Goal: Task Accomplishment & Management: Complete application form

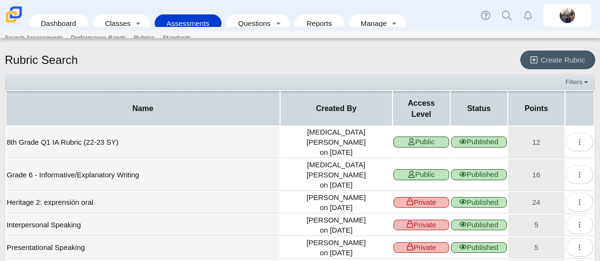
select select "100"
click at [203, 16] on link "Assessments" at bounding box center [187, 23] width 57 height 18
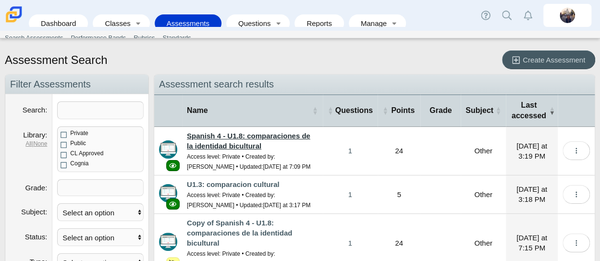
click at [249, 137] on link "Spanish 4 - U1.8: comparaciones de la identidad bicultural" at bounding box center [248, 141] width 123 height 18
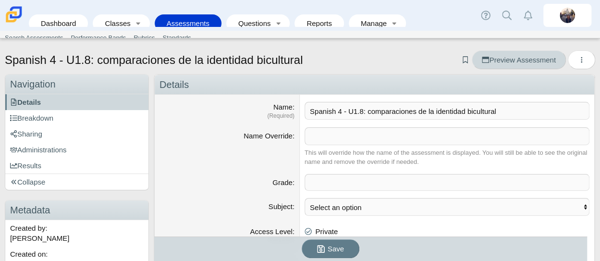
click at [517, 67] on link "Preview Assessment" at bounding box center [518, 59] width 94 height 19
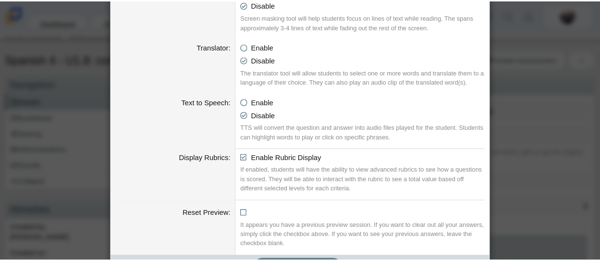
scroll to position [607, 0]
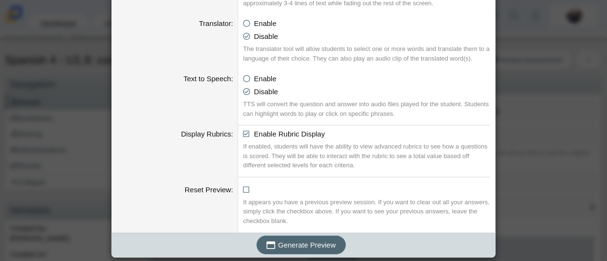
click at [318, 241] on span "Generate Preview" at bounding box center [307, 245] width 58 height 8
click at [522, 185] on div "Generating an Assessment Preview Calculator Enable Basic Calculator Scientific …" at bounding box center [303, 130] width 607 height 261
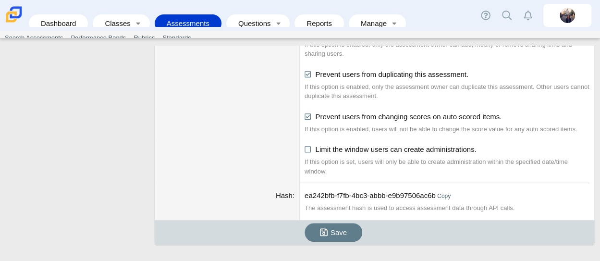
scroll to position [0, 0]
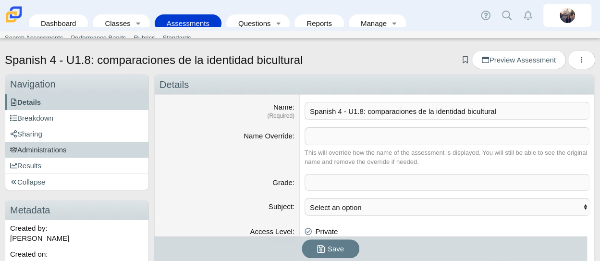
click at [52, 150] on span "Administrations" at bounding box center [38, 149] width 57 height 8
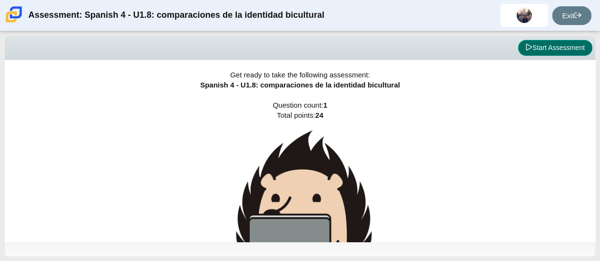
click at [560, 47] on button "Start Assessment" at bounding box center [555, 48] width 74 height 16
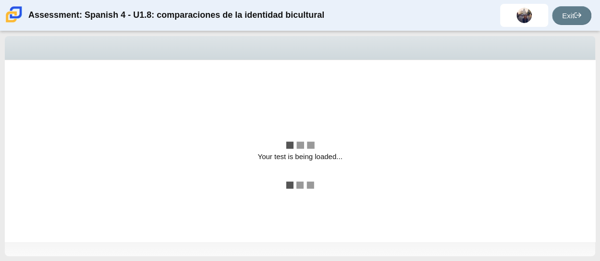
select select "74cfd8b7-0011-4165-967b-e6b4fd9c735a"
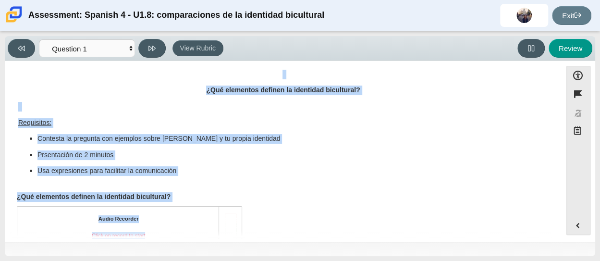
scroll to position [128, 0]
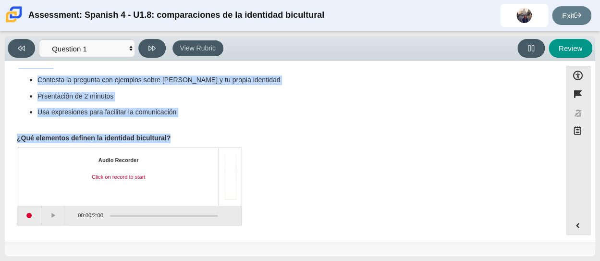
drag, startPoint x: 14, startPoint y: 101, endPoint x: 172, endPoint y: 136, distance: 161.8
click at [172, 136] on div "U1.8: Comparación de la identidad bicultural Vas a dar una presentación oral de…" at bounding box center [283, 89] width 547 height 283
copy div "Vas a dar una presentación oral de dos minutos sobre la identidad bicultural. E…"
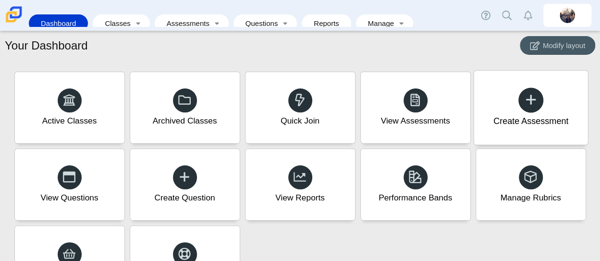
click at [524, 121] on div "Create Assessment" at bounding box center [530, 121] width 75 height 12
click at [525, 102] on icon at bounding box center [530, 99] width 13 height 13
click at [532, 106] on icon at bounding box center [530, 99] width 13 height 13
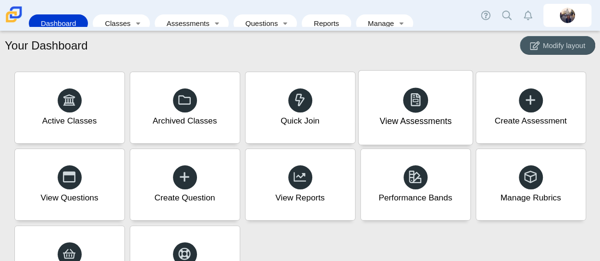
click at [401, 122] on div "View Assessments" at bounding box center [415, 121] width 72 height 12
click at [547, 121] on div "Create Assessment" at bounding box center [530, 121] width 75 height 12
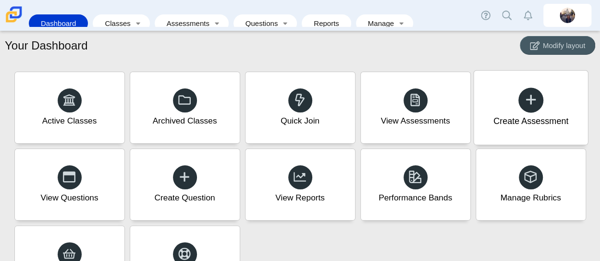
click at [547, 121] on div "Create Assessment" at bounding box center [530, 121] width 75 height 12
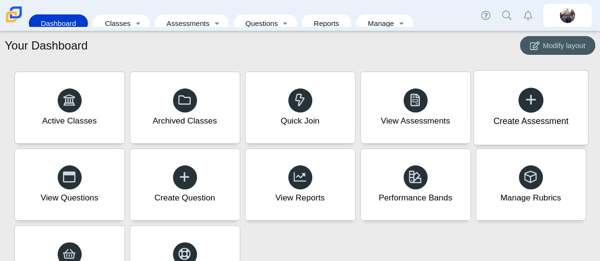
click at [547, 121] on div "Create Assessment" at bounding box center [530, 121] width 75 height 12
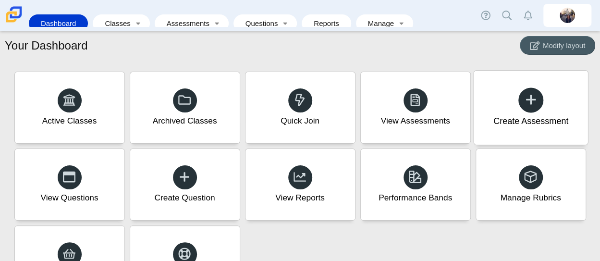
click at [547, 121] on div "Create Assessment" at bounding box center [530, 121] width 75 height 12
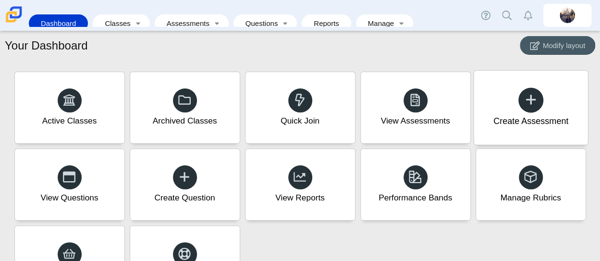
click at [513, 117] on div "Create Assessment" at bounding box center [530, 121] width 75 height 12
click at [547, 102] on div "Create Assessment" at bounding box center [530, 108] width 114 height 74
click at [537, 120] on div "Create Assessment" at bounding box center [530, 121] width 75 height 12
click at [532, 86] on div "Create Assessment" at bounding box center [530, 108] width 114 height 74
click at [543, 84] on div "Create Assessment" at bounding box center [530, 108] width 114 height 74
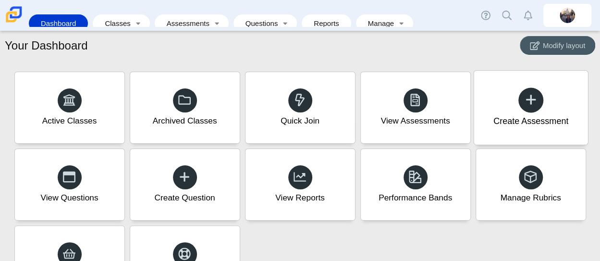
click at [543, 84] on div "Create Assessment" at bounding box center [530, 108] width 114 height 74
click at [272, 121] on div "Quick Join" at bounding box center [300, 108] width 114 height 74
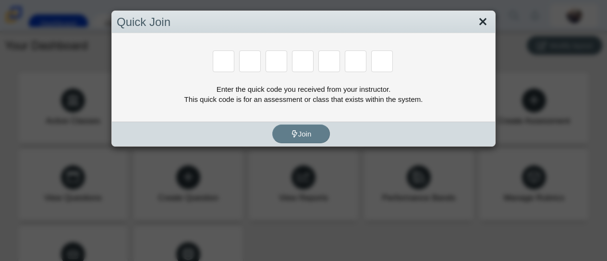
click at [477, 23] on link "Close" at bounding box center [482, 22] width 15 height 16
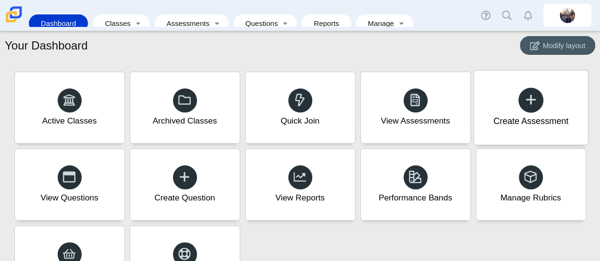
click at [526, 108] on span at bounding box center [530, 100] width 13 height 15
click at [10, 18] on img at bounding box center [14, 14] width 20 height 20
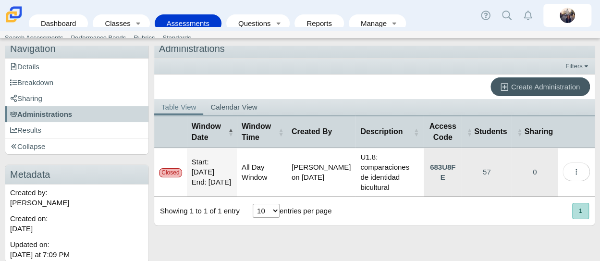
scroll to position [36, 0]
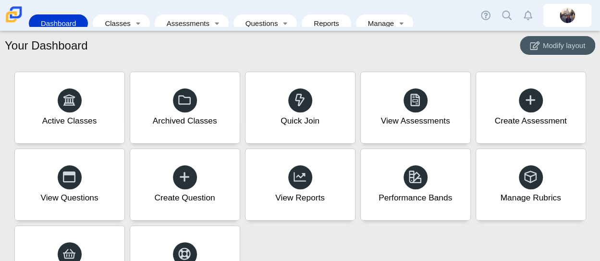
click at [10, 18] on img at bounding box center [14, 14] width 20 height 20
click at [531, 121] on div "Create Assessment" at bounding box center [530, 121] width 75 height 12
click at [187, 18] on link "Assessments" at bounding box center [184, 23] width 51 height 18
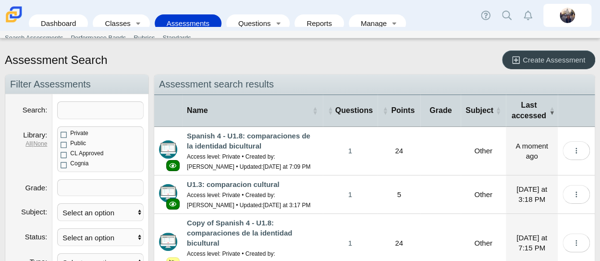
click at [528, 60] on span "Create Assessment" at bounding box center [553, 60] width 62 height 8
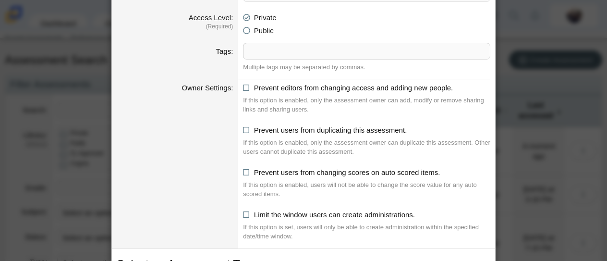
scroll to position [130, 0]
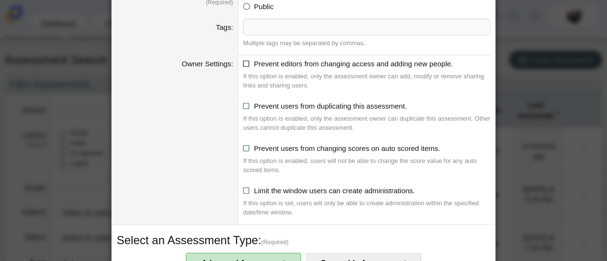
type input "Heritage 2 - U1.8: comparación de la identidad bicultural"
click at [243, 61] on icon at bounding box center [246, 62] width 7 height 7
click at [243, 61] on input "Prevent editors from changing access and adding new people." at bounding box center [245, 61] width 6 height 6
checkbox input "true"
click at [244, 101] on icon at bounding box center [246, 104] width 7 height 7
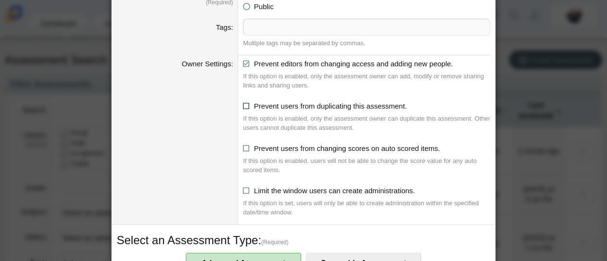
click at [244, 101] on input "Prevent users from duplicating this assessment." at bounding box center [245, 103] width 6 height 6
checkbox input "true"
click at [244, 146] on icon at bounding box center [246, 146] width 7 height 7
click at [244, 146] on input "Prevent users from changing scores on auto scored items." at bounding box center [245, 146] width 6 height 6
checkbox input "true"
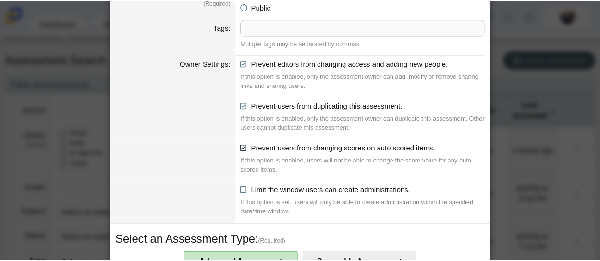
scroll to position [319, 0]
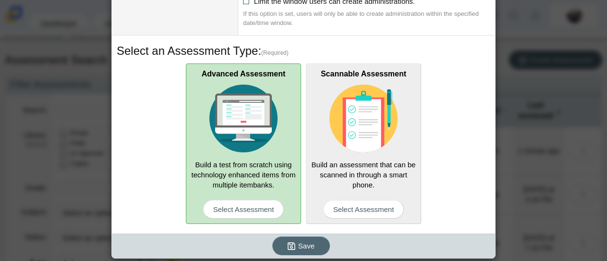
click at [293, 245] on icon "submit" at bounding box center [293, 246] width 11 height 10
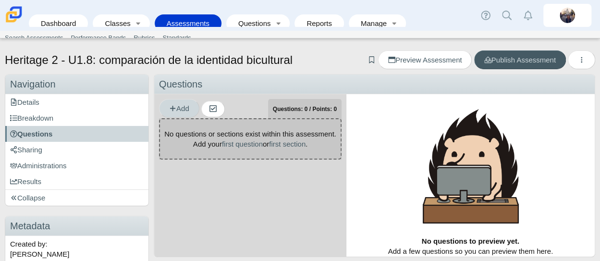
click at [179, 109] on span "Add" at bounding box center [179, 108] width 20 height 8
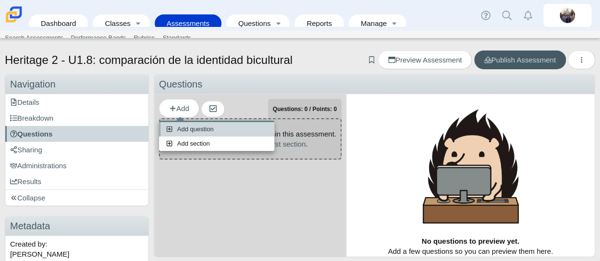
click at [191, 128] on link "Add question" at bounding box center [216, 129] width 115 height 14
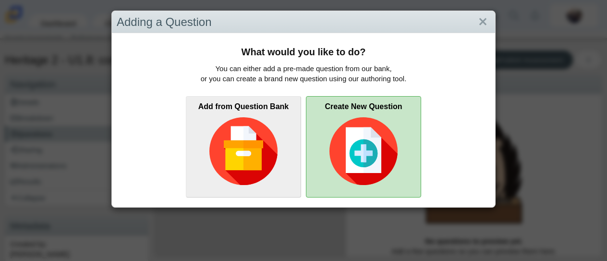
click at [385, 159] on img at bounding box center [363, 151] width 68 height 68
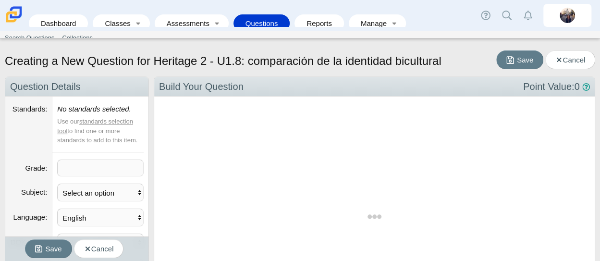
scroll to position [232, 425]
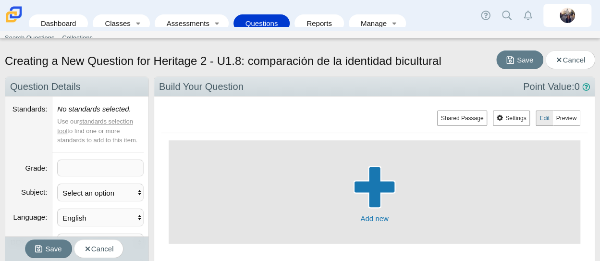
click at [377, 185] on span "button" at bounding box center [374, 187] width 42 height 8
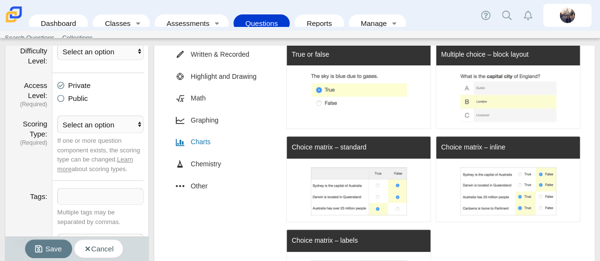
scroll to position [184, 0]
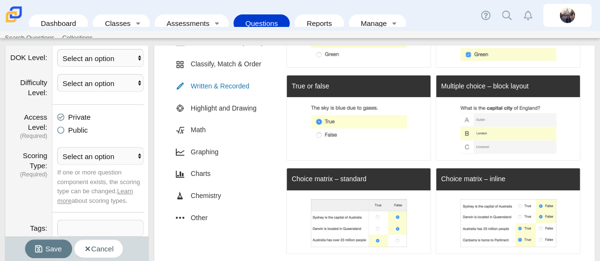
click at [240, 88] on link "Written & Recorded" at bounding box center [222, 86] width 106 height 22
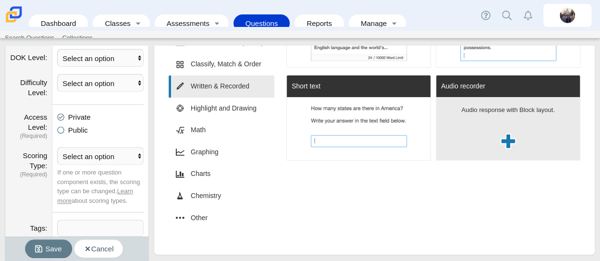
click at [502, 137] on span at bounding box center [508, 141] width 14 height 8
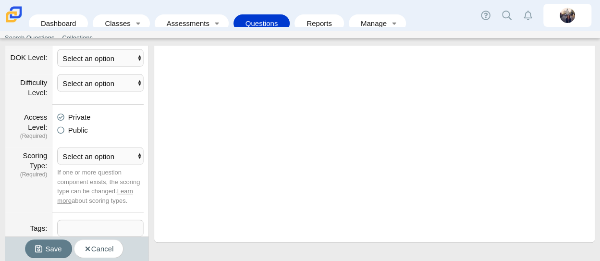
scroll to position [47850, 47604]
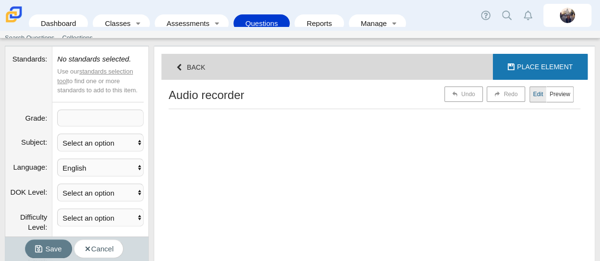
select select "block"
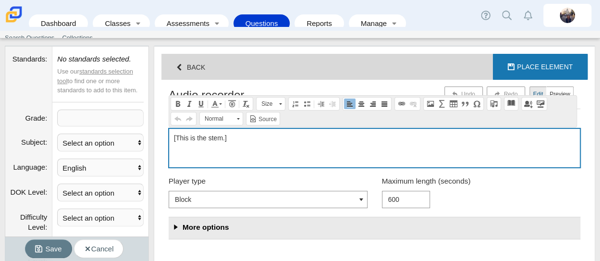
click at [385, 140] on p "[This is the stem.]" at bounding box center [374, 138] width 401 height 10
drag, startPoint x: 286, startPoint y: 139, endPoint x: 135, endPoint y: 144, distance: 150.8
click at [135, 144] on div "Navigation Question Details Standards No standards selected. Use our standards …" at bounding box center [300, 262] width 590 height 472
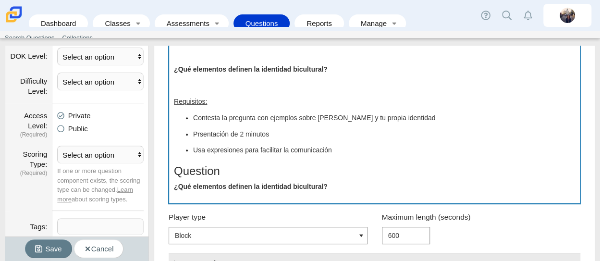
scroll to position [183, 0]
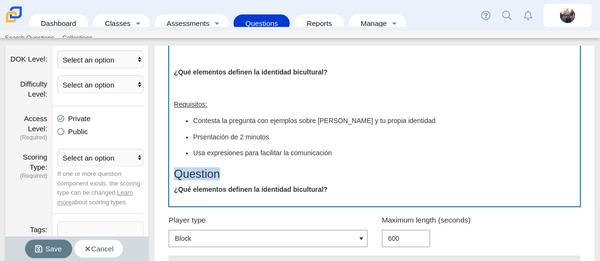
drag, startPoint x: 227, startPoint y: 176, endPoint x: 161, endPoint y: 179, distance: 65.8
click at [161, 179] on div at bounding box center [374, 119] width 426 height 344
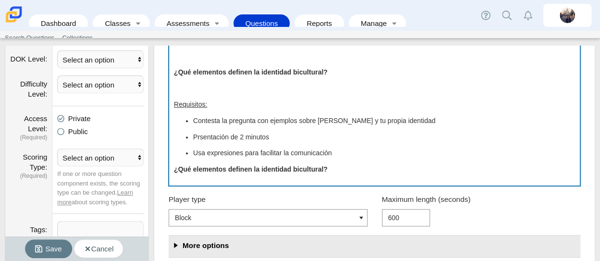
scroll to position [132, 0]
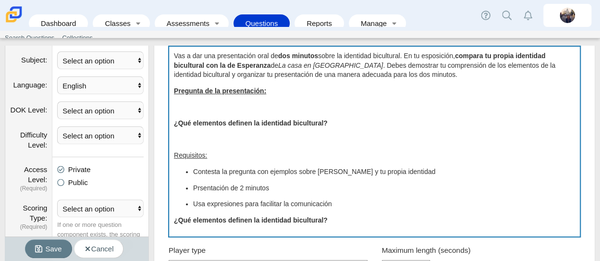
click at [193, 145] on div "Vas a dar una presentación oral de dos minutos sobre la identidad bicultural. E…" at bounding box center [374, 142] width 410 height 190
click at [185, 142] on p "Compose question" at bounding box center [374, 140] width 401 height 10
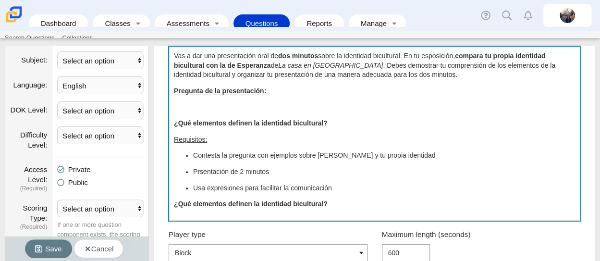
scroll to position [47715, 47604]
click at [186, 103] on p "Compose question" at bounding box center [374, 108] width 401 height 10
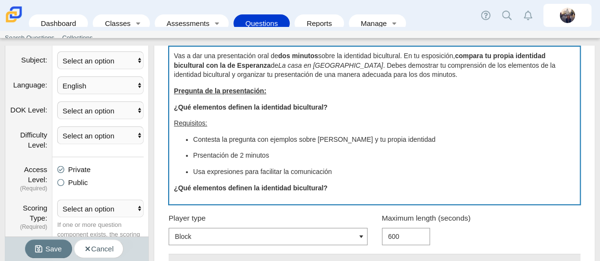
scroll to position [0, 0]
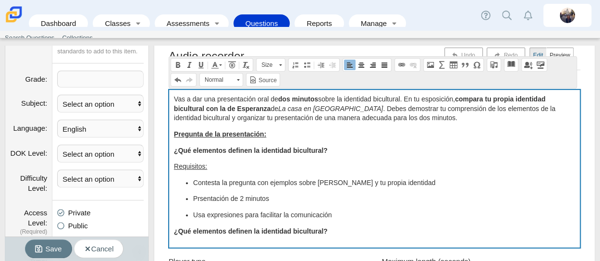
click at [428, 99] on p "Vas a dar una presentación oral de dos minutos sobre la identidad bicultural. E…" at bounding box center [374, 109] width 401 height 28
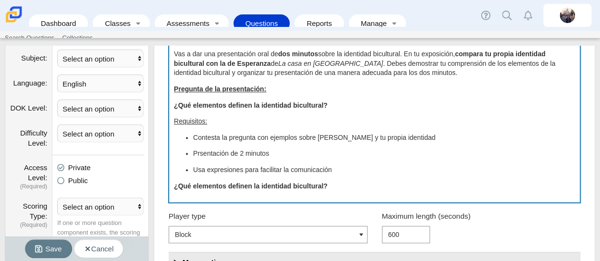
click at [173, 186] on div "Vas a dar una presentación oral de dos minutos sobre la identidad bicultural. E…" at bounding box center [374, 123] width 410 height 157
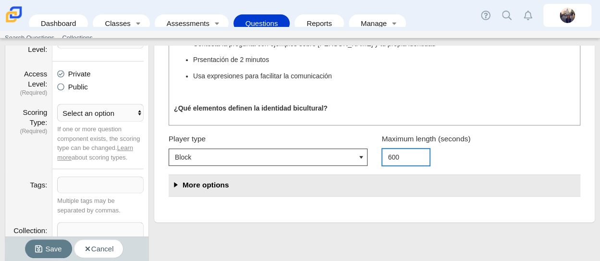
drag, startPoint x: 400, startPoint y: 152, endPoint x: 326, endPoint y: 160, distance: 73.9
click at [326, 160] on div "Player type Block Button Maximum length (seconds) 600" at bounding box center [367, 149] width 426 height 40
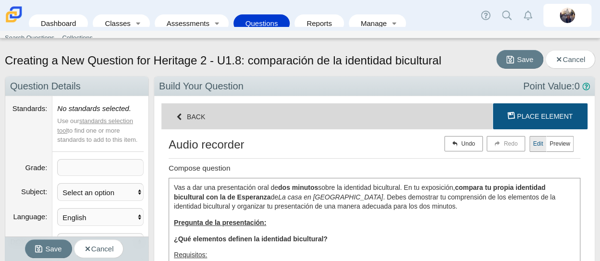
type input "120"
click at [518, 120] on button "Loading Place Element" at bounding box center [540, 116] width 95 height 26
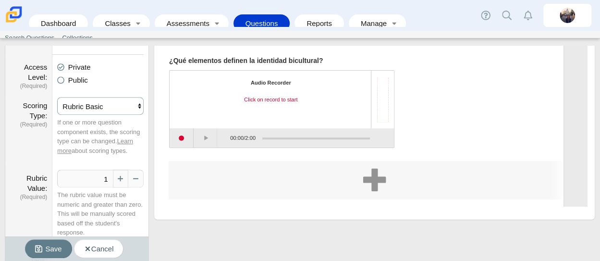
click at [104, 101] on select "Select an option Per Part All or Nothing Dependent or EBSR Rubric Basic Rubric …" at bounding box center [100, 106] width 86 height 18
select select "rubric-advanced"
click at [57, 97] on select "Select an option Per Part All or Nothing Dependent or EBSR Rubric Basic Rubric …" at bounding box center [100, 106] width 86 height 18
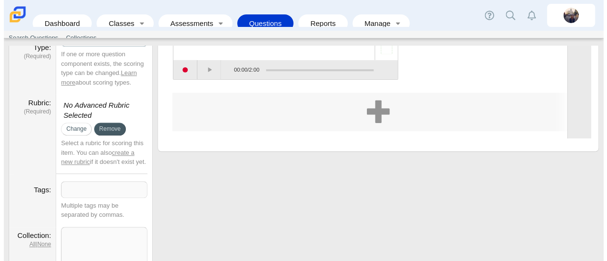
scroll to position [303, 0]
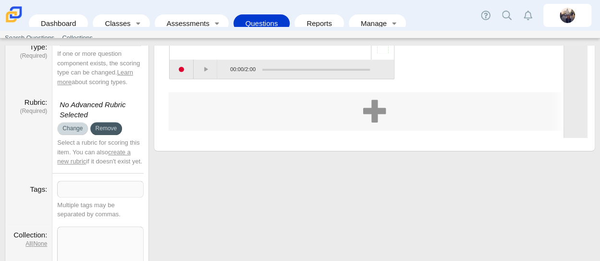
click at [76, 129] on button "Change" at bounding box center [72, 128] width 31 height 13
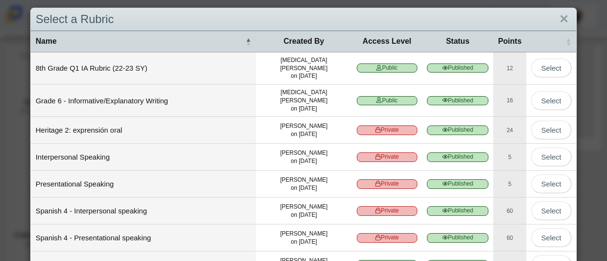
scroll to position [3, 0]
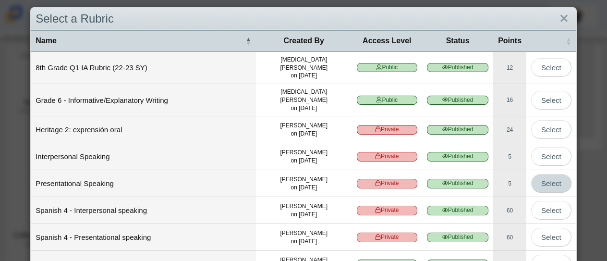
click at [533, 174] on button "Select" at bounding box center [551, 183] width 40 height 19
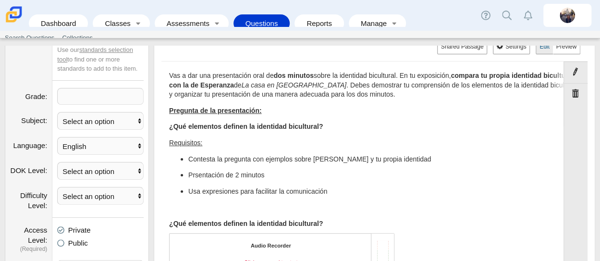
scroll to position [0, 0]
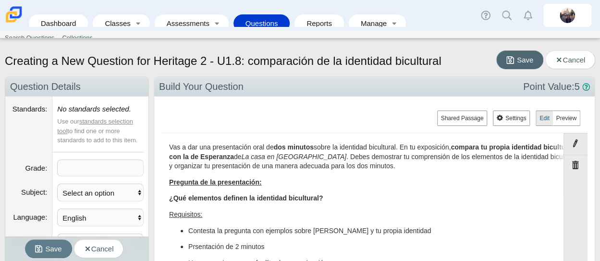
click at [517, 60] on span "Save" at bounding box center [525, 60] width 16 height 8
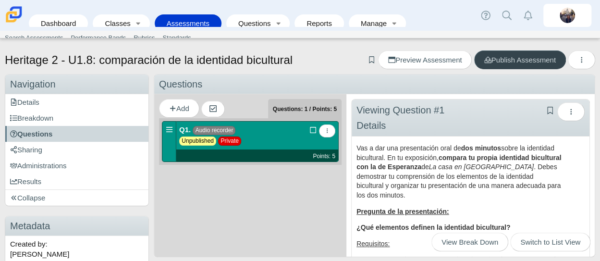
click at [529, 63] on span "Publish Assessment" at bounding box center [520, 60] width 72 height 8
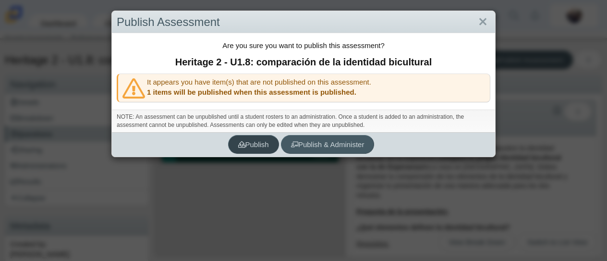
click at [260, 142] on span "Publish" at bounding box center [253, 144] width 31 height 8
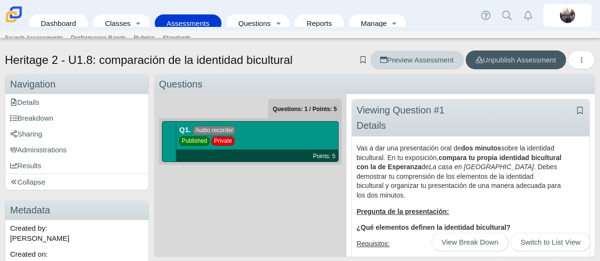
click at [417, 60] on span "Preview Assessment" at bounding box center [416, 60] width 73 height 8
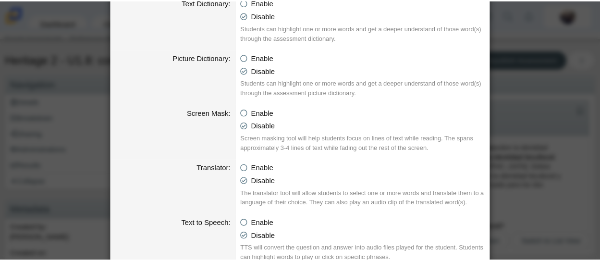
scroll to position [552, 0]
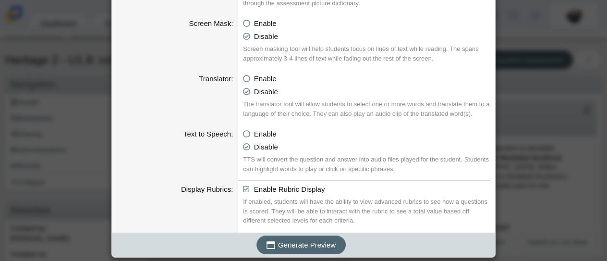
click at [301, 250] on button "Generate Preview" at bounding box center [300, 244] width 89 height 19
click at [528, 154] on div "Generating an Assessment Preview Calculator Enable Basic Calculator Scientific …" at bounding box center [303, 130] width 607 height 261
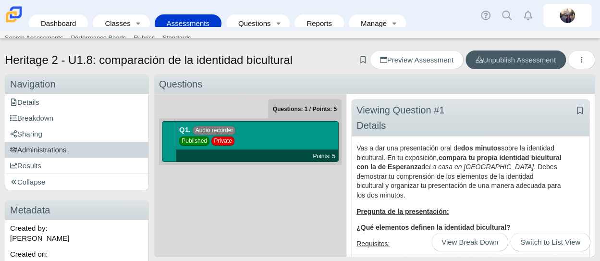
click at [60, 148] on span "Administrations" at bounding box center [38, 149] width 57 height 8
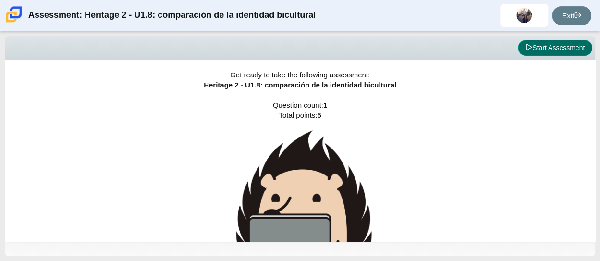
click at [567, 48] on button "Start Assessment" at bounding box center [555, 48] width 74 height 16
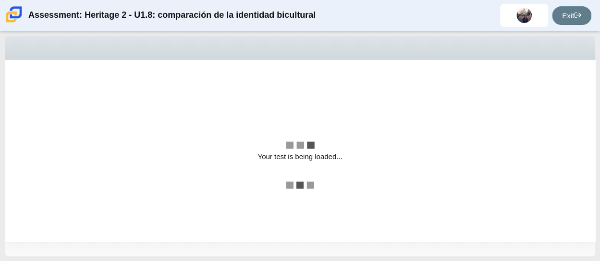
select select "3d3024f6-a892-4ba5-b2e4-c6acecfbc936"
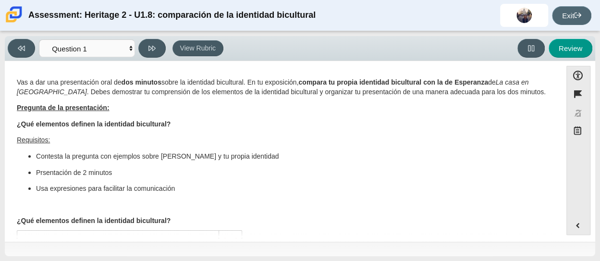
click at [574, 12] on icon at bounding box center [577, 15] width 7 height 7
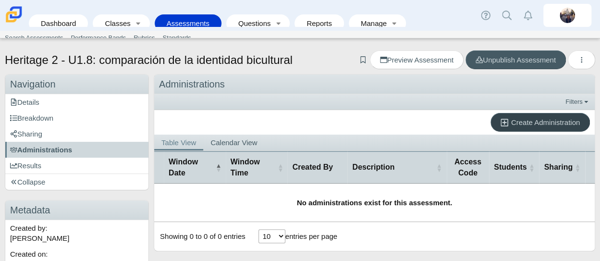
click at [514, 118] on span "Create Administration" at bounding box center [545, 122] width 69 height 8
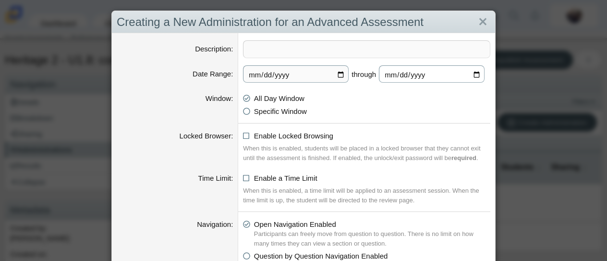
click at [473, 71] on input "[DATE]" at bounding box center [432, 73] width 106 height 17
type input "[DATE]"
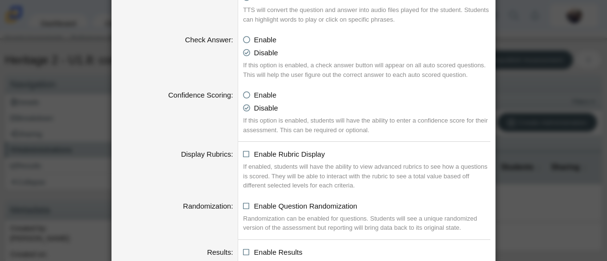
scroll to position [955, 0]
click at [243, 92] on icon at bounding box center [246, 92] width 7 height 7
click at [243, 92] on input "Enable" at bounding box center [245, 92] width 6 height 6
radio input "true"
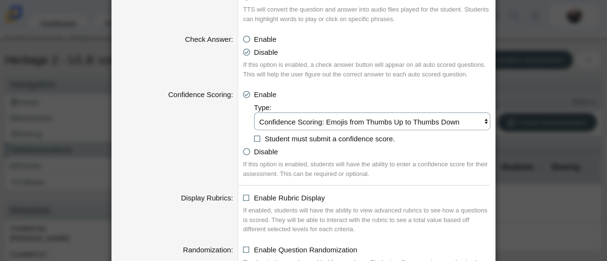
click at [296, 121] on select "Confidence Scoring: Emojis from Thumbs Up to Thumbs Down Confidence Scoring: Em…" at bounding box center [372, 121] width 236 height 18
select select "emojis"
click at [254, 112] on select "Confidence Scoring: Emojis from Thumbs Up to Thumbs Down Confidence Scoring: Em…" at bounding box center [372, 121] width 236 height 18
click at [254, 139] on icon at bounding box center [257, 136] width 7 height 7
click at [254, 139] on input "Student must submit a confidence score." at bounding box center [256, 136] width 6 height 6
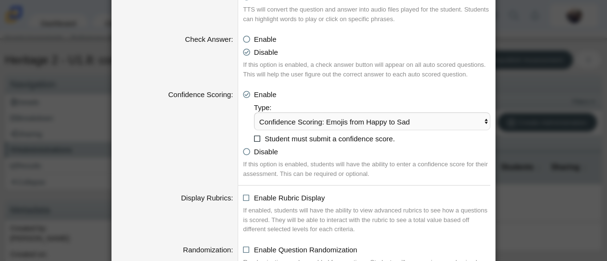
checkbox input "true"
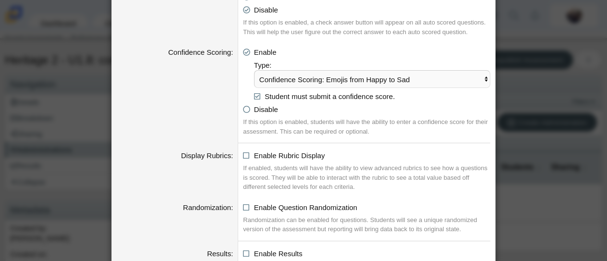
scroll to position [1013, 0]
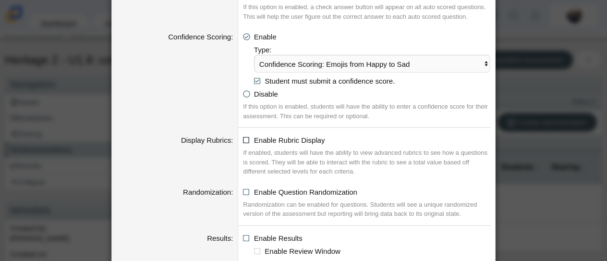
click at [244, 139] on icon at bounding box center [246, 138] width 7 height 7
click at [244, 139] on input "Enable Rubric Display" at bounding box center [245, 137] width 6 height 6
checkbox input "true"
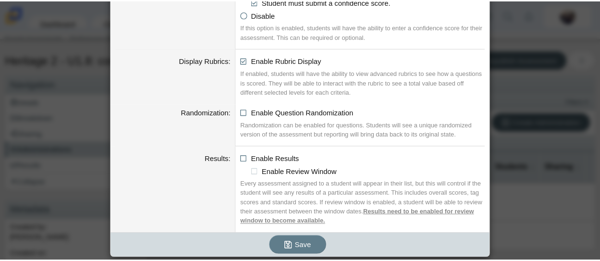
scroll to position [1092, 0]
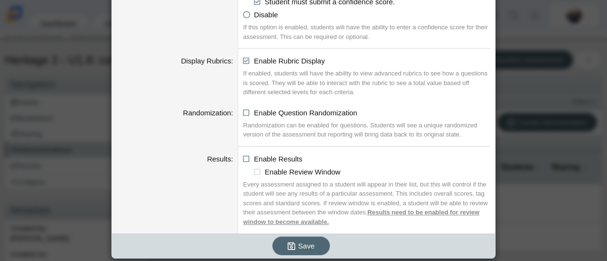
click at [305, 245] on span "Save" at bounding box center [306, 245] width 16 height 8
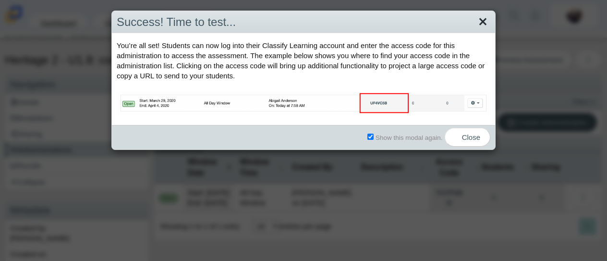
click at [477, 20] on link "Close" at bounding box center [482, 22] width 15 height 16
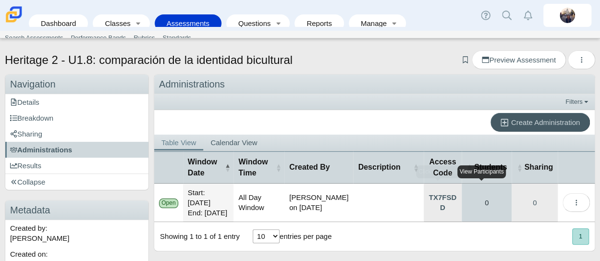
click at [482, 205] on link "0" at bounding box center [486, 202] width 50 height 38
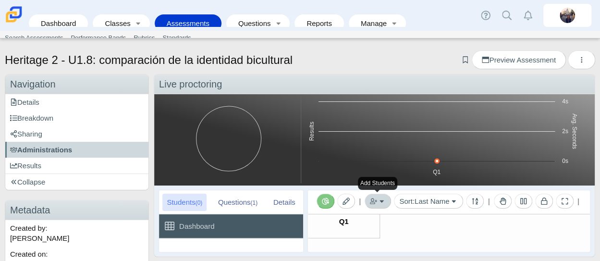
click at [378, 206] on button "button" at bounding box center [377, 200] width 26 height 15
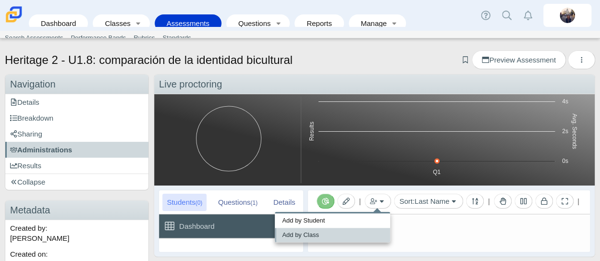
click at [340, 236] on link "Add by Class" at bounding box center [332, 235] width 115 height 14
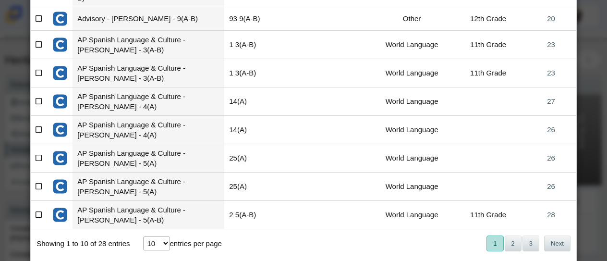
scroll to position [156, 0]
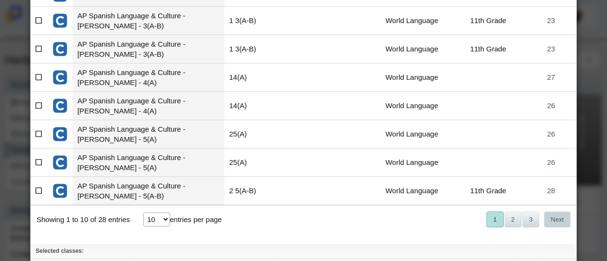
click at [555, 211] on button "Next" at bounding box center [557, 219] width 26 height 16
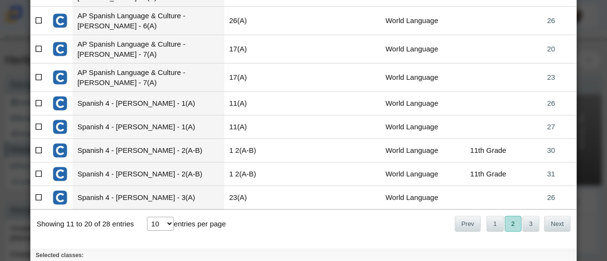
scroll to position [205, 0]
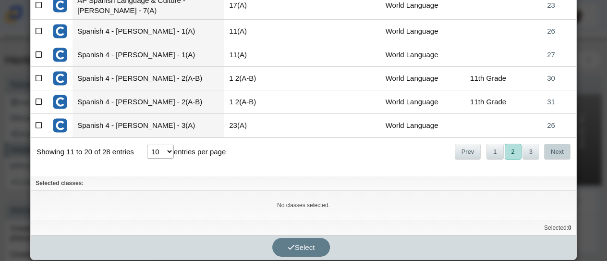
click at [553, 152] on button "Next" at bounding box center [557, 152] width 26 height 16
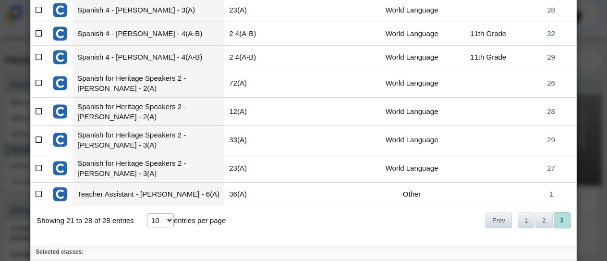
scroll to position [84, 0]
click at [38, 81] on icon at bounding box center [39, 83] width 7 height 7
checkbox input"] "true"
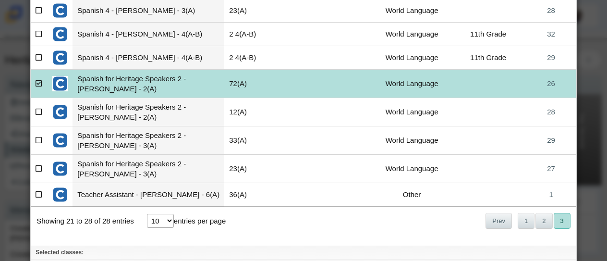
click at [37, 108] on icon at bounding box center [39, 111] width 7 height 7
checkbox input"] "true"
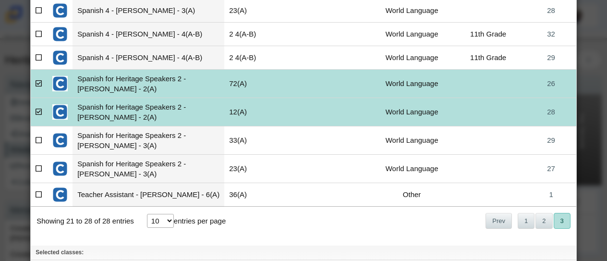
click at [39, 137] on icon at bounding box center [39, 139] width 7 height 7
checkbox input"] "true"
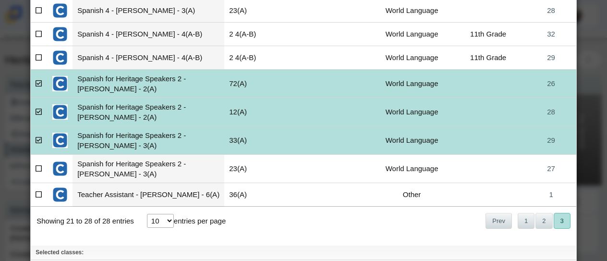
click at [38, 169] on icon at bounding box center [39, 168] width 7 height 7
checkbox input"] "true"
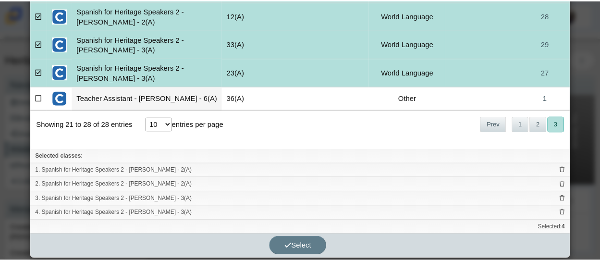
scroll to position [180, 0]
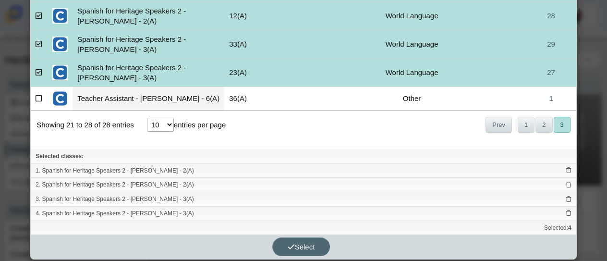
click at [305, 242] on span "Select" at bounding box center [301, 246] width 27 height 8
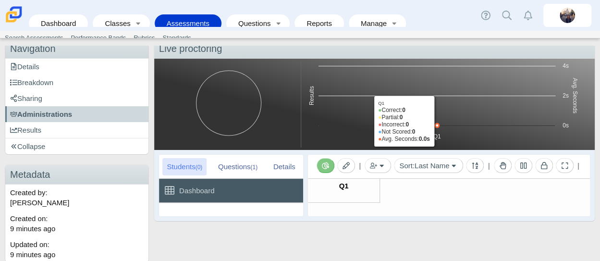
scroll to position [0, 0]
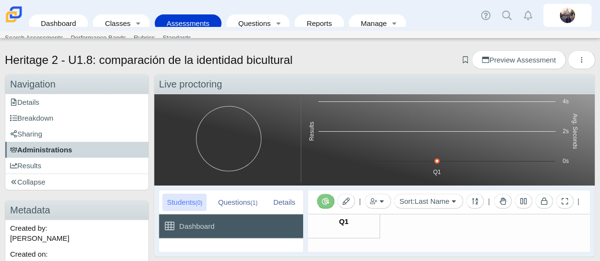
click at [81, 148] on link "Administrations" at bounding box center [76, 150] width 143 height 16
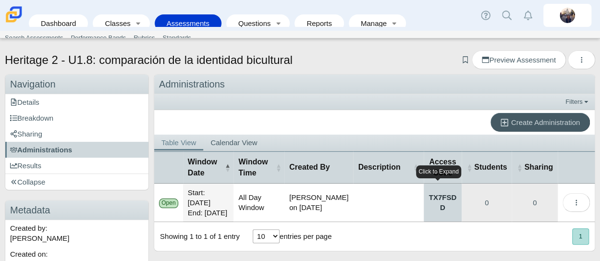
click at [440, 205] on link "TX7FSDD" at bounding box center [442, 202] width 38 height 38
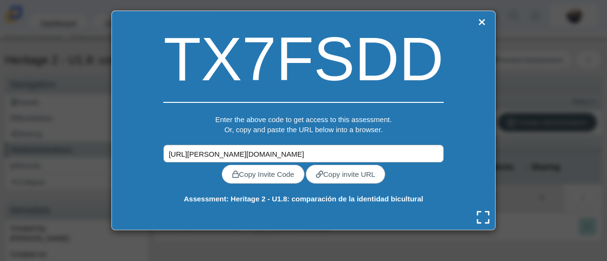
click at [349, 150] on input "[URL][PERSON_NAME][DOMAIN_NAME]" at bounding box center [303, 154] width 280 height 18
click at [253, 180] on link "Copy Invite Code" at bounding box center [263, 174] width 83 height 19
type textarea "TX7FSDD"
